Goal: Task Accomplishment & Management: Use online tool/utility

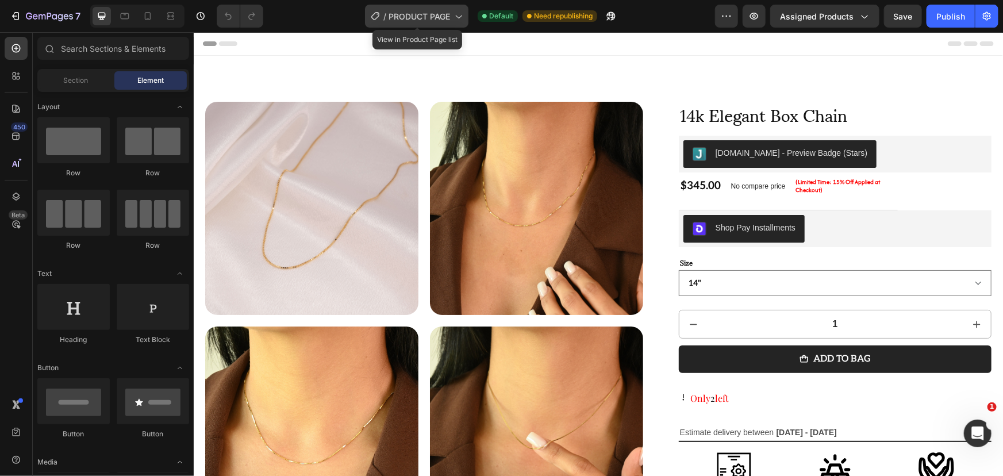
click at [447, 17] on span "PRODUCT PAGE" at bounding box center [420, 16] width 62 height 12
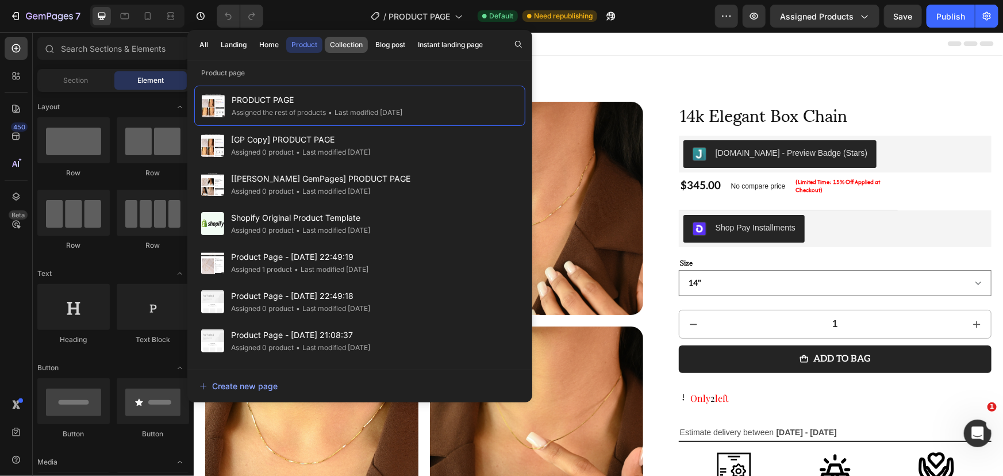
click at [347, 43] on div "Collection" at bounding box center [346, 45] width 33 height 10
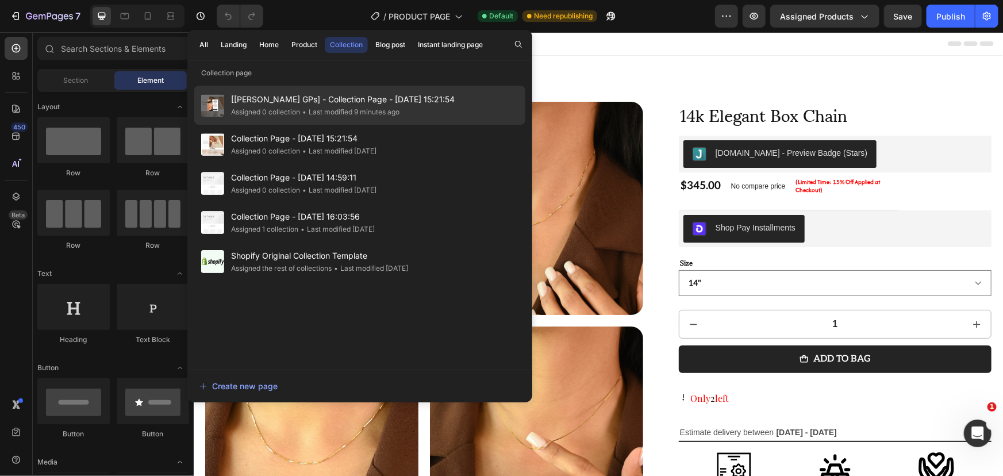
click at [347, 95] on span "[[PERSON_NAME] GPs] - Collection Page - [DATE] 15:21:54" at bounding box center [343, 100] width 224 height 14
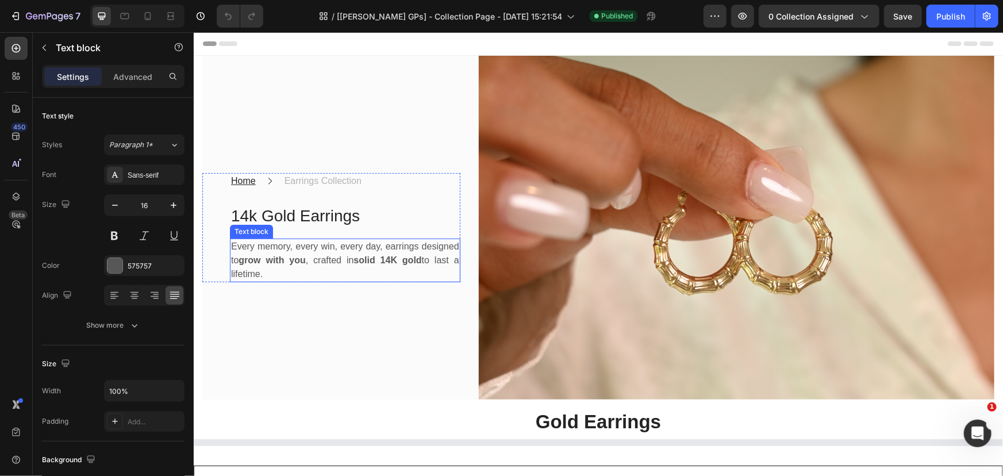
click at [252, 245] on p "Every memory, every win, every day, earrings designed to grow with you , crafte…" at bounding box center [345, 259] width 228 height 41
